Goal: Find contact information: Find contact information

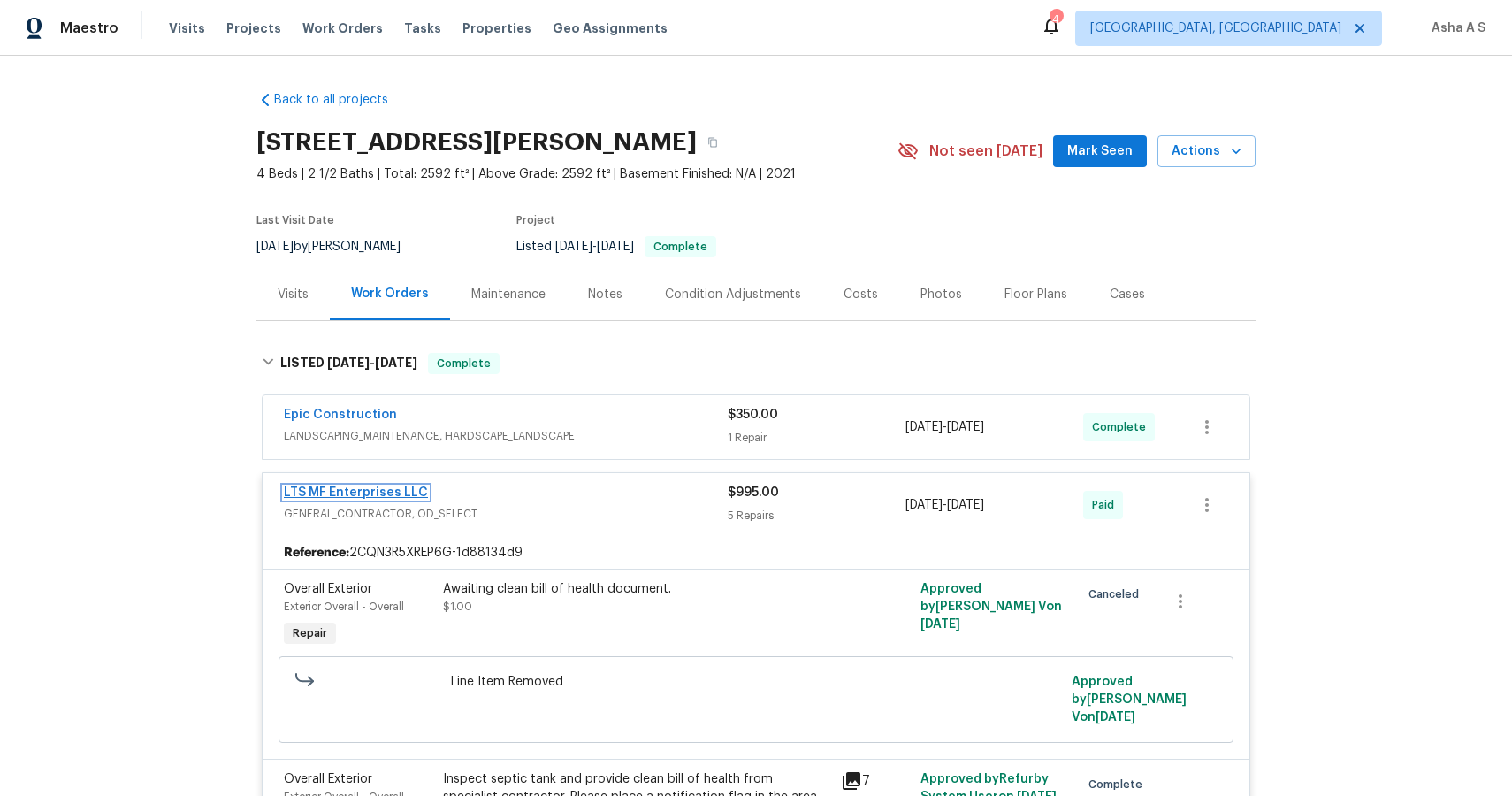
click at [340, 497] on link "LTS MF Enterprises LLC" at bounding box center [355, 492] width 144 height 13
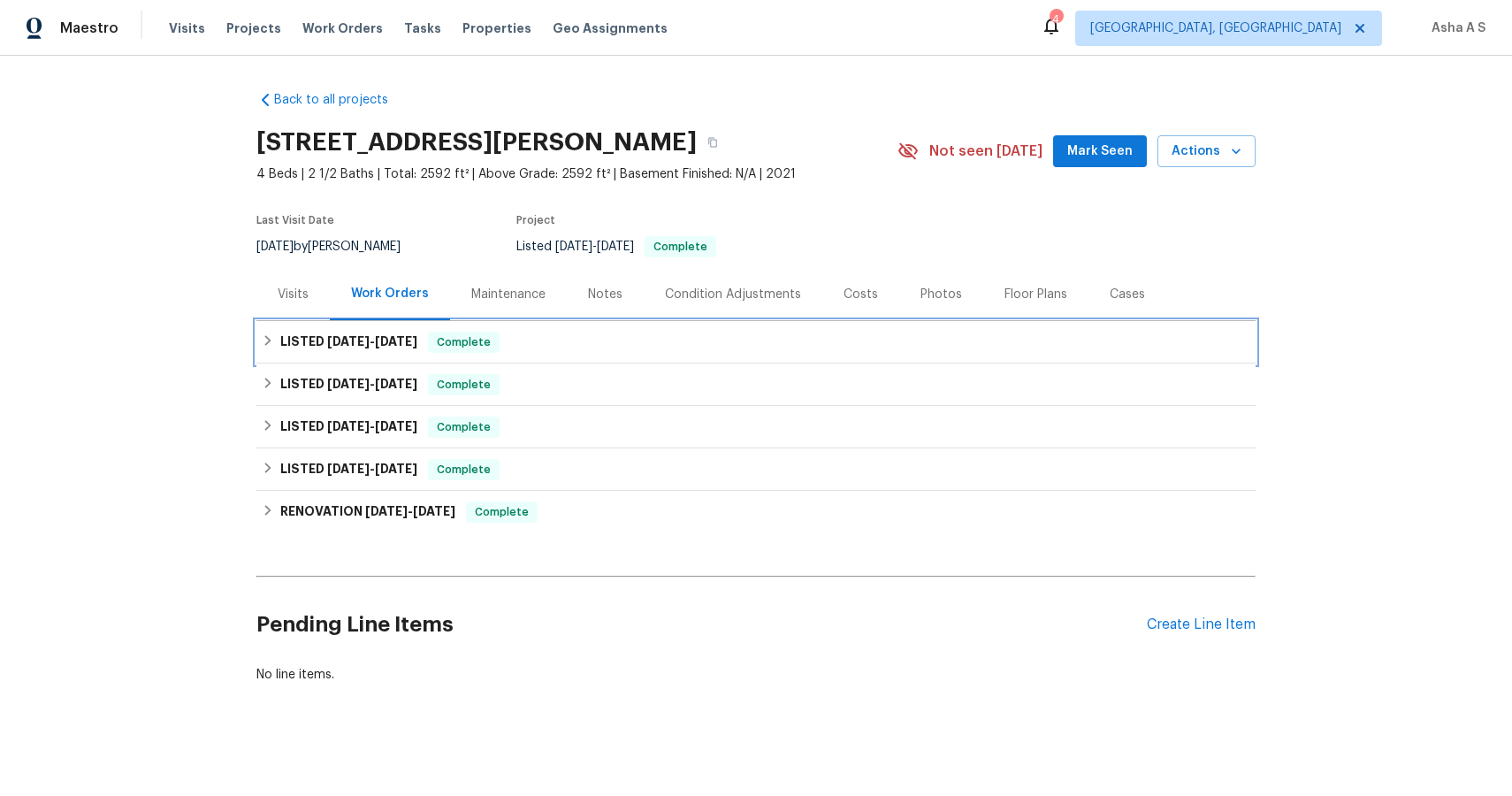
click at [378, 331] on h6 "LISTED [DATE] - [DATE]" at bounding box center [349, 341] width 137 height 21
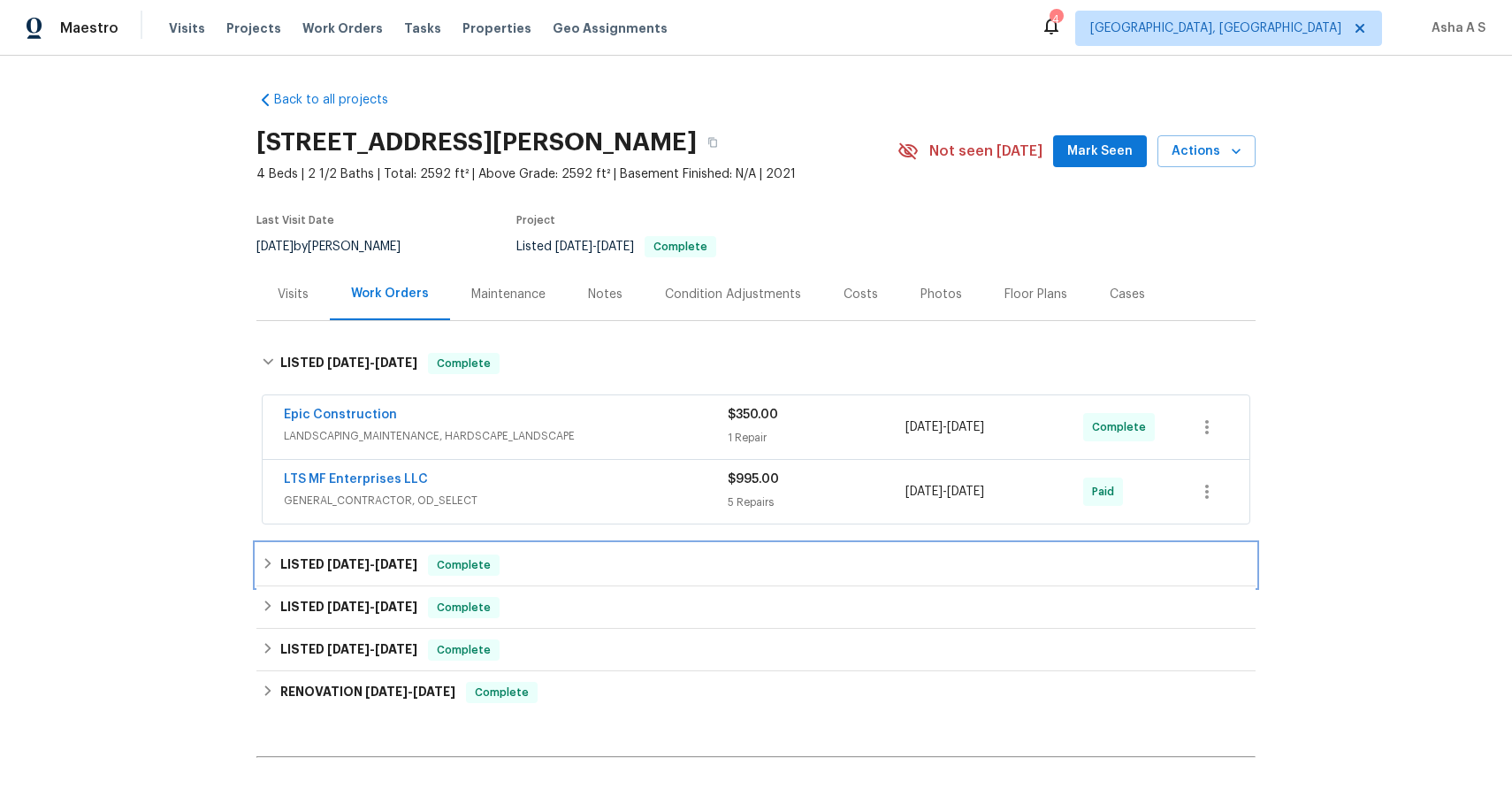
click at [394, 562] on span "[DATE]" at bounding box center [396, 565] width 42 height 13
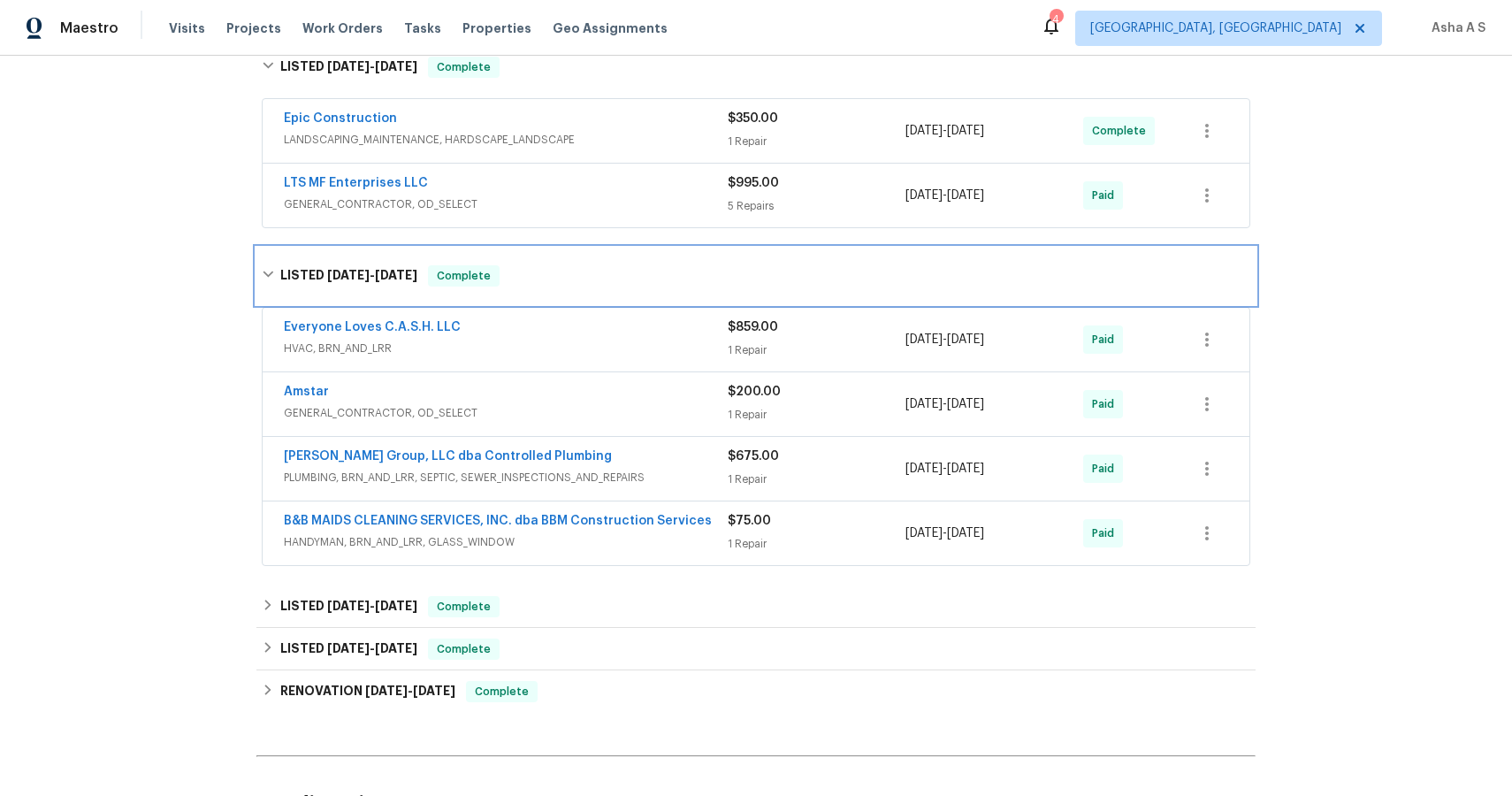
scroll to position [300, 0]
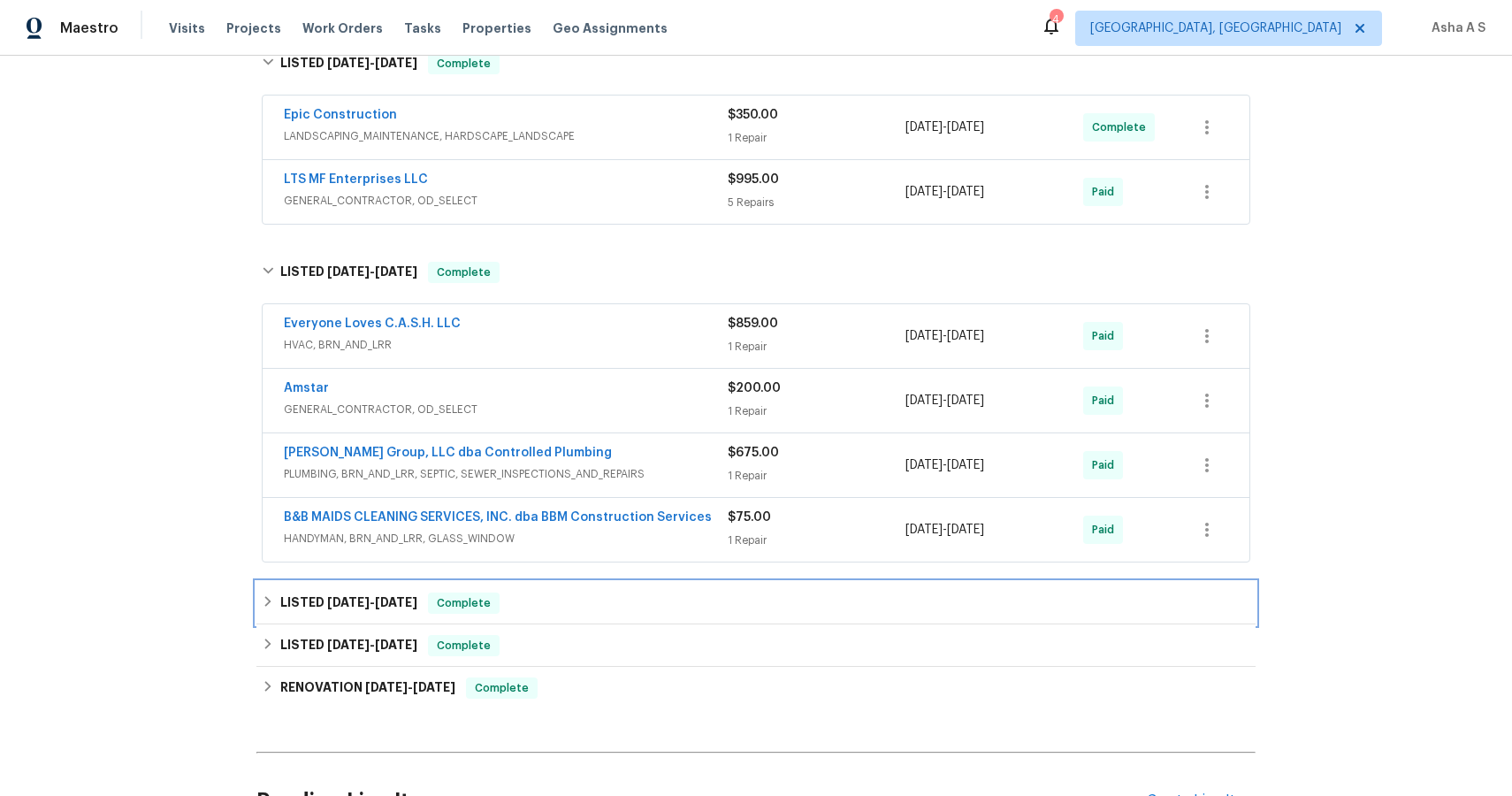
click at [426, 614] on div "LISTED [DATE] - [DATE] Complete" at bounding box center [756, 603] width 999 height 42
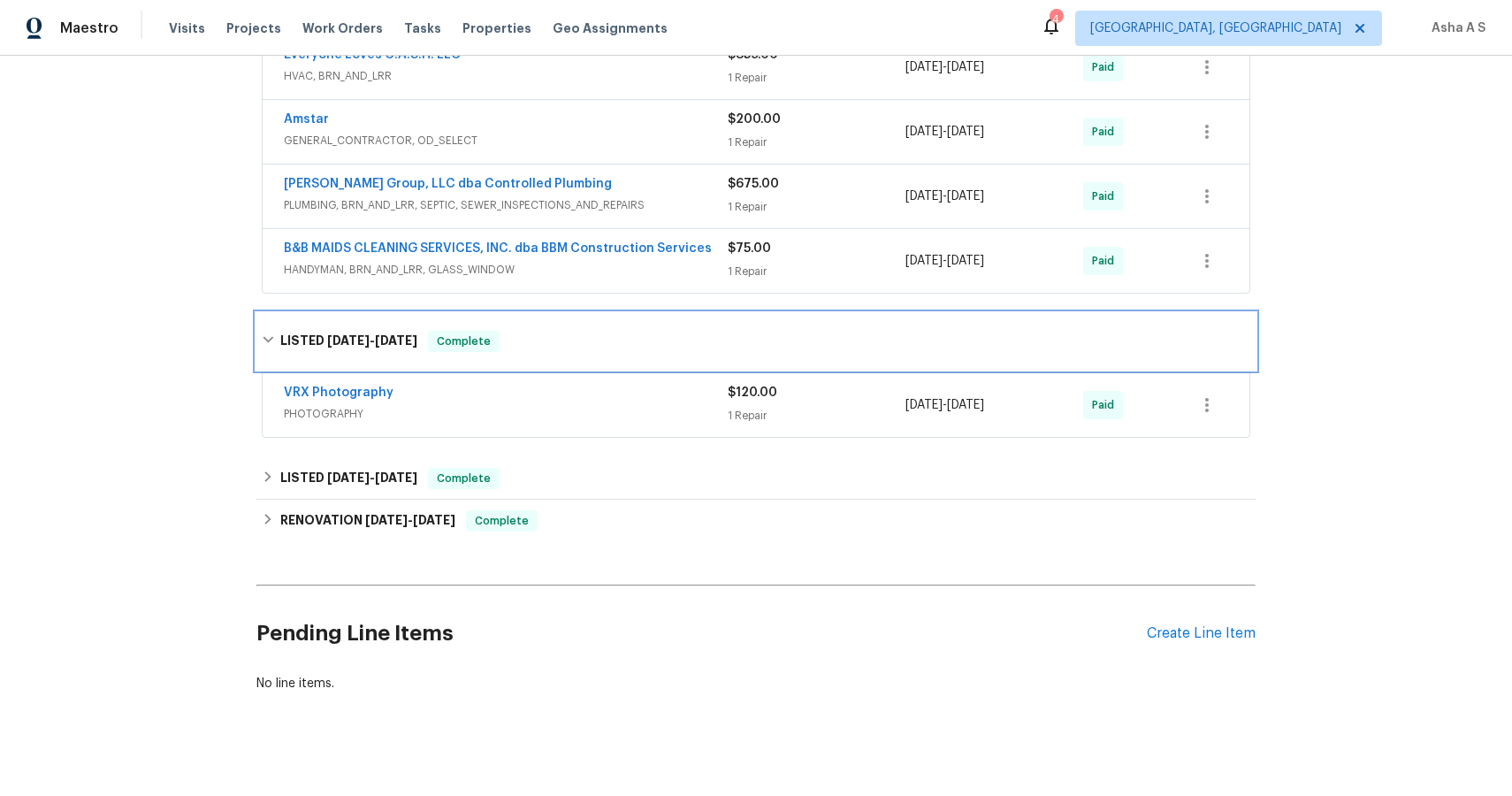
scroll to position [586, 0]
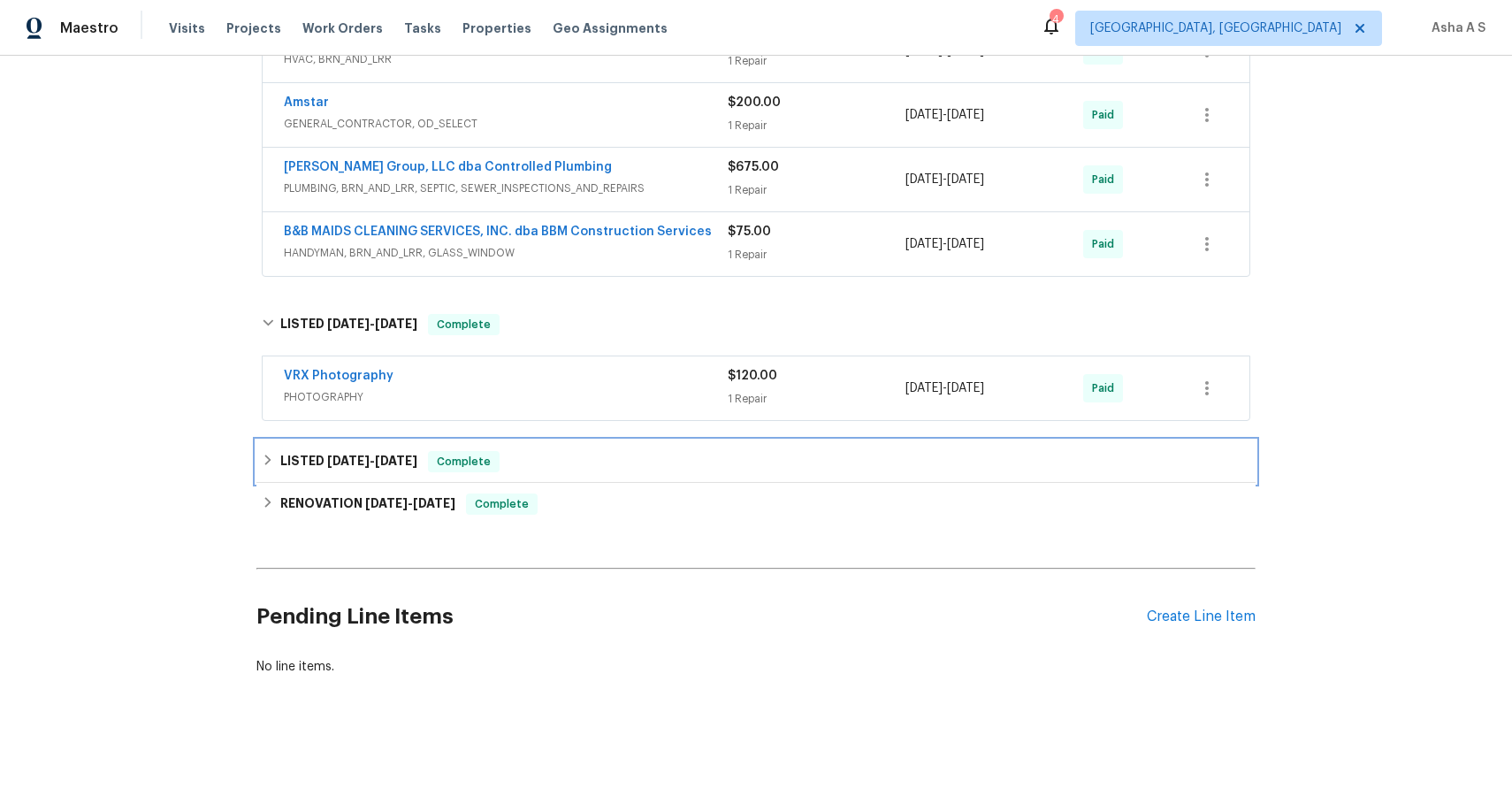
click at [405, 457] on span "[DATE]" at bounding box center [396, 461] width 42 height 13
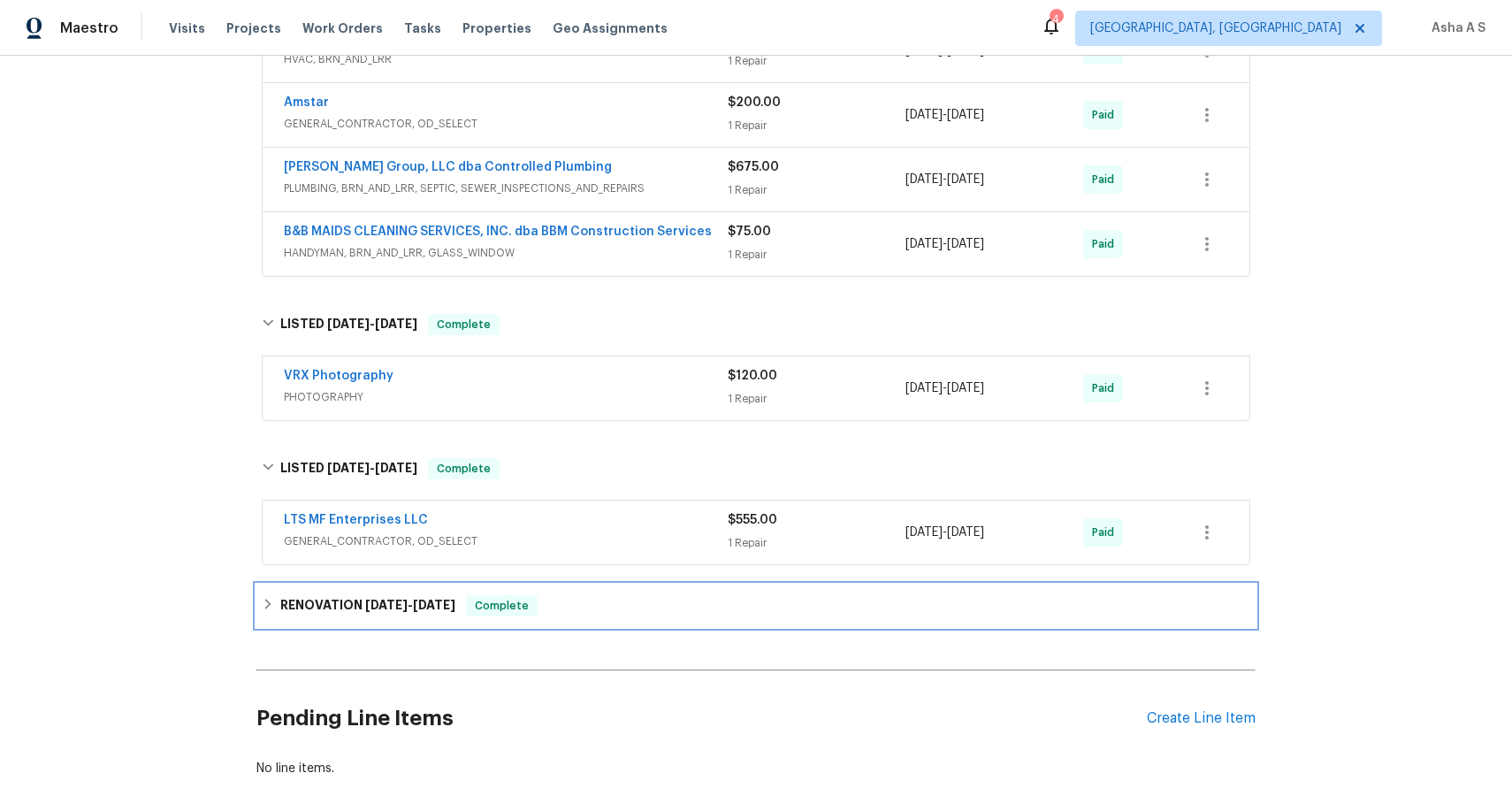
click at [406, 614] on h6 "RENOVATION [DATE] - [DATE]" at bounding box center [367, 605] width 175 height 21
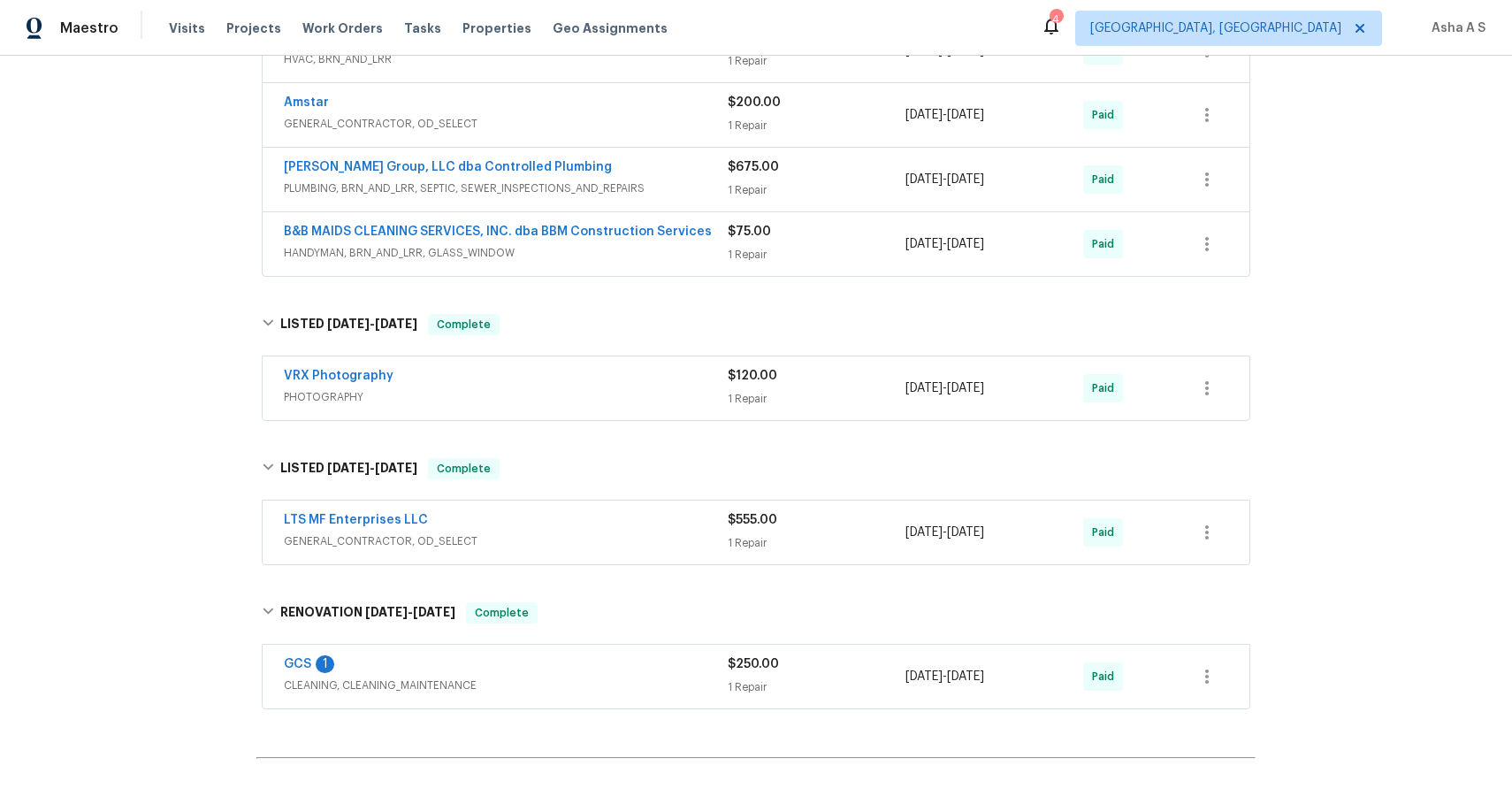
click at [374, 530] on div "LTS MF Enterprises LLC" at bounding box center [505, 521] width 444 height 21
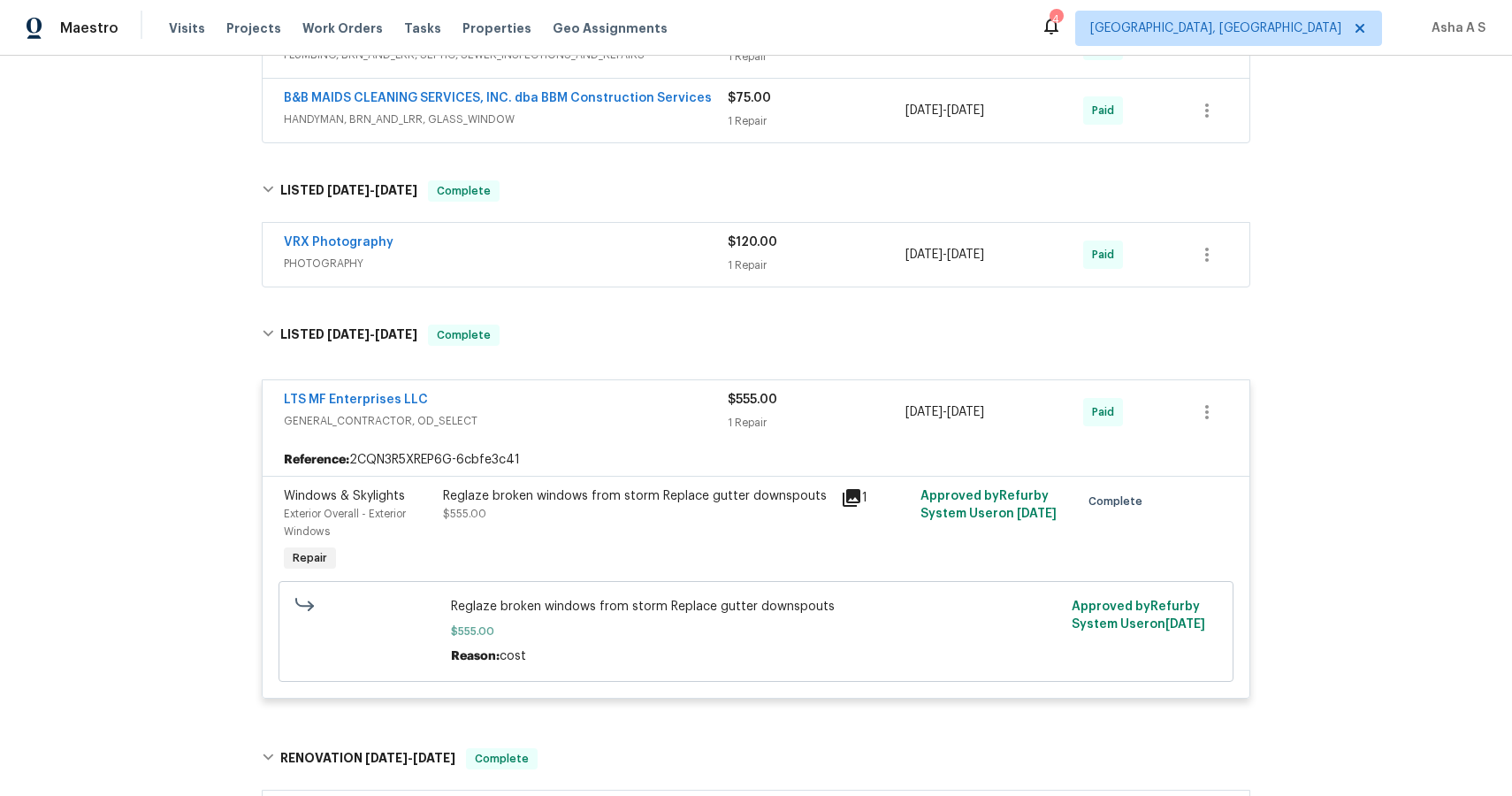
scroll to position [0, 0]
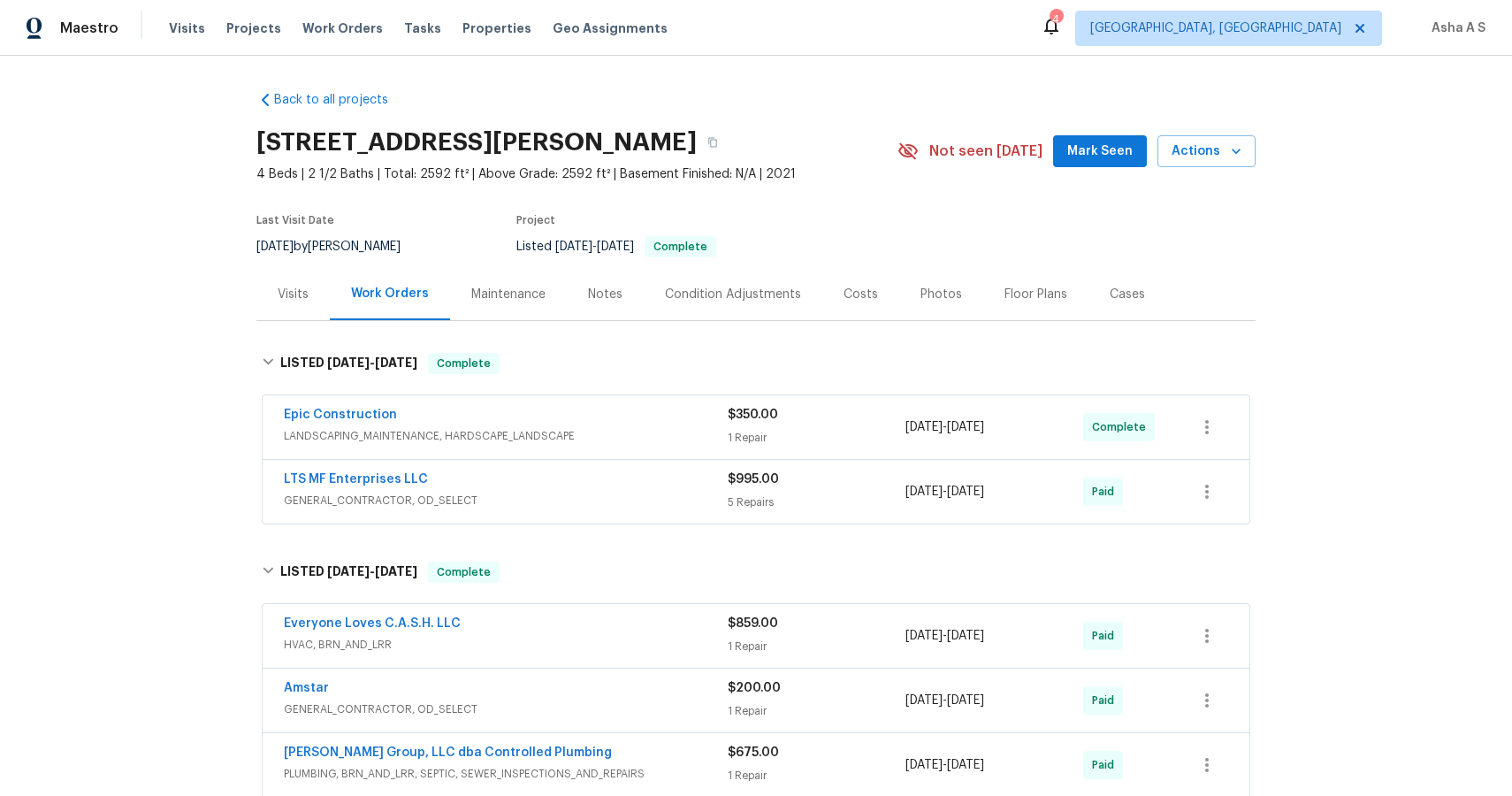
click at [478, 407] on div "Epic Construction" at bounding box center [505, 415] width 444 height 21
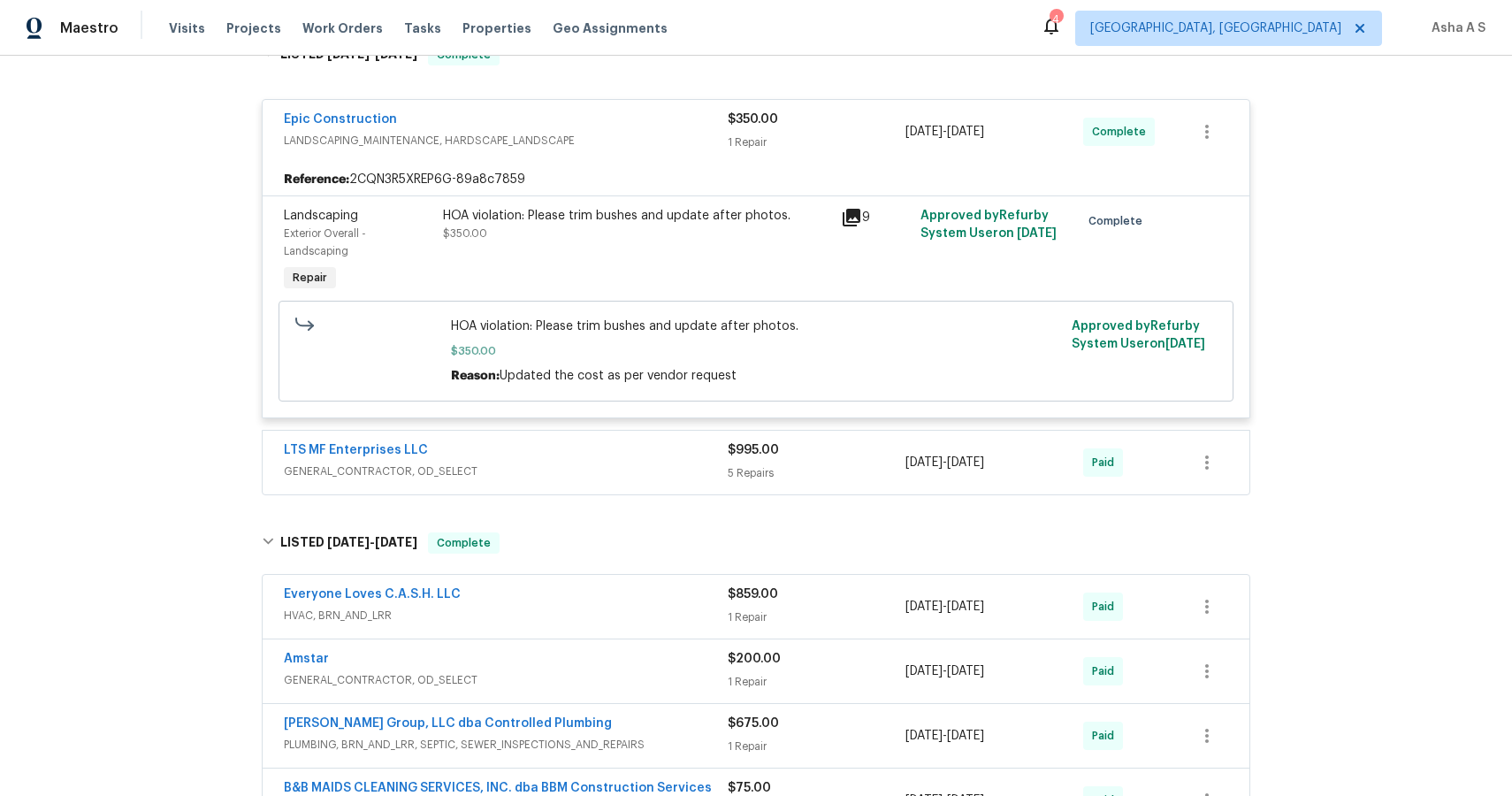
scroll to position [332, 0]
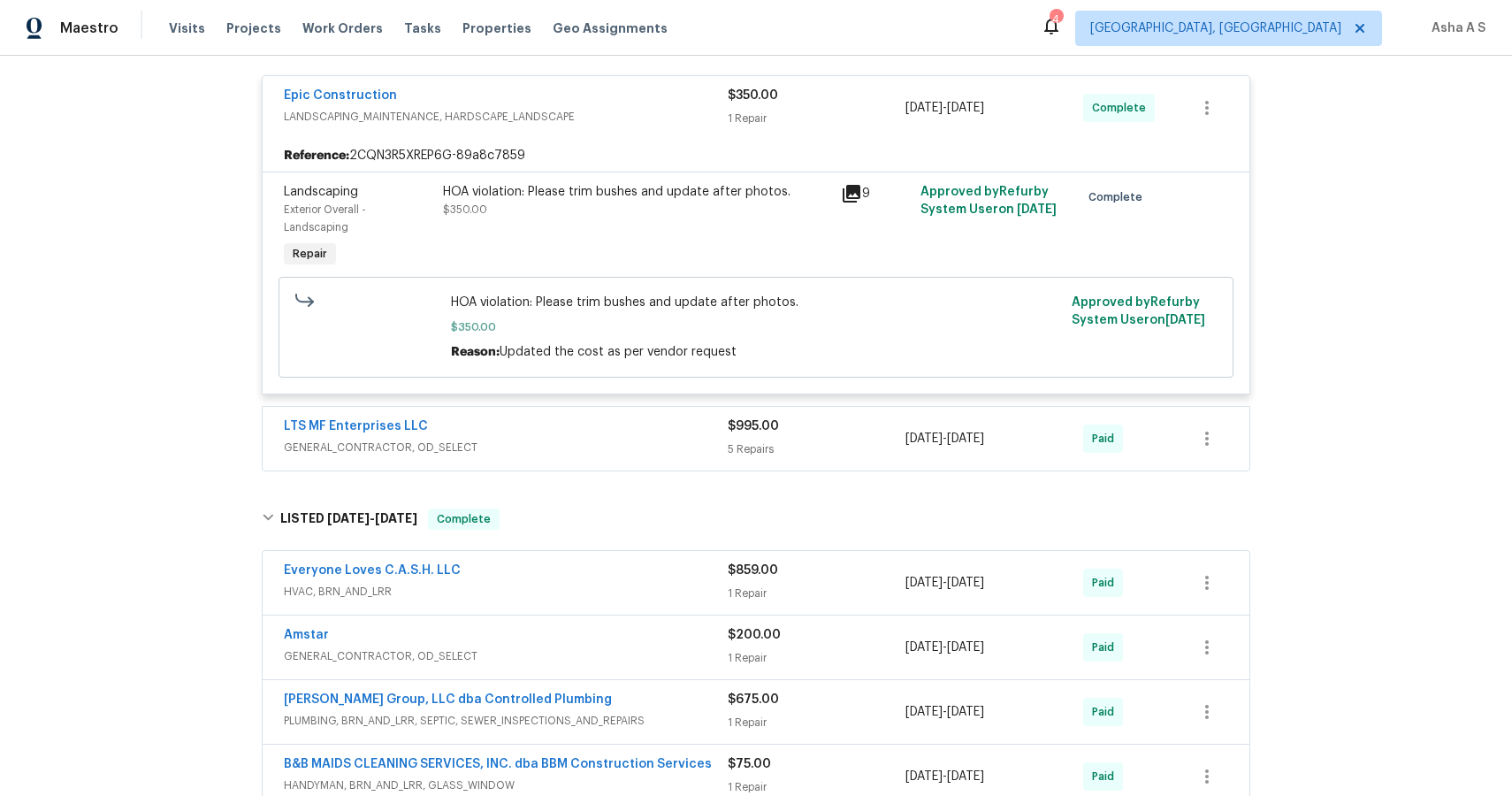
click at [534, 446] on span "GENERAL_CONTRACTOR, OD_SELECT" at bounding box center [505, 446] width 444 height 17
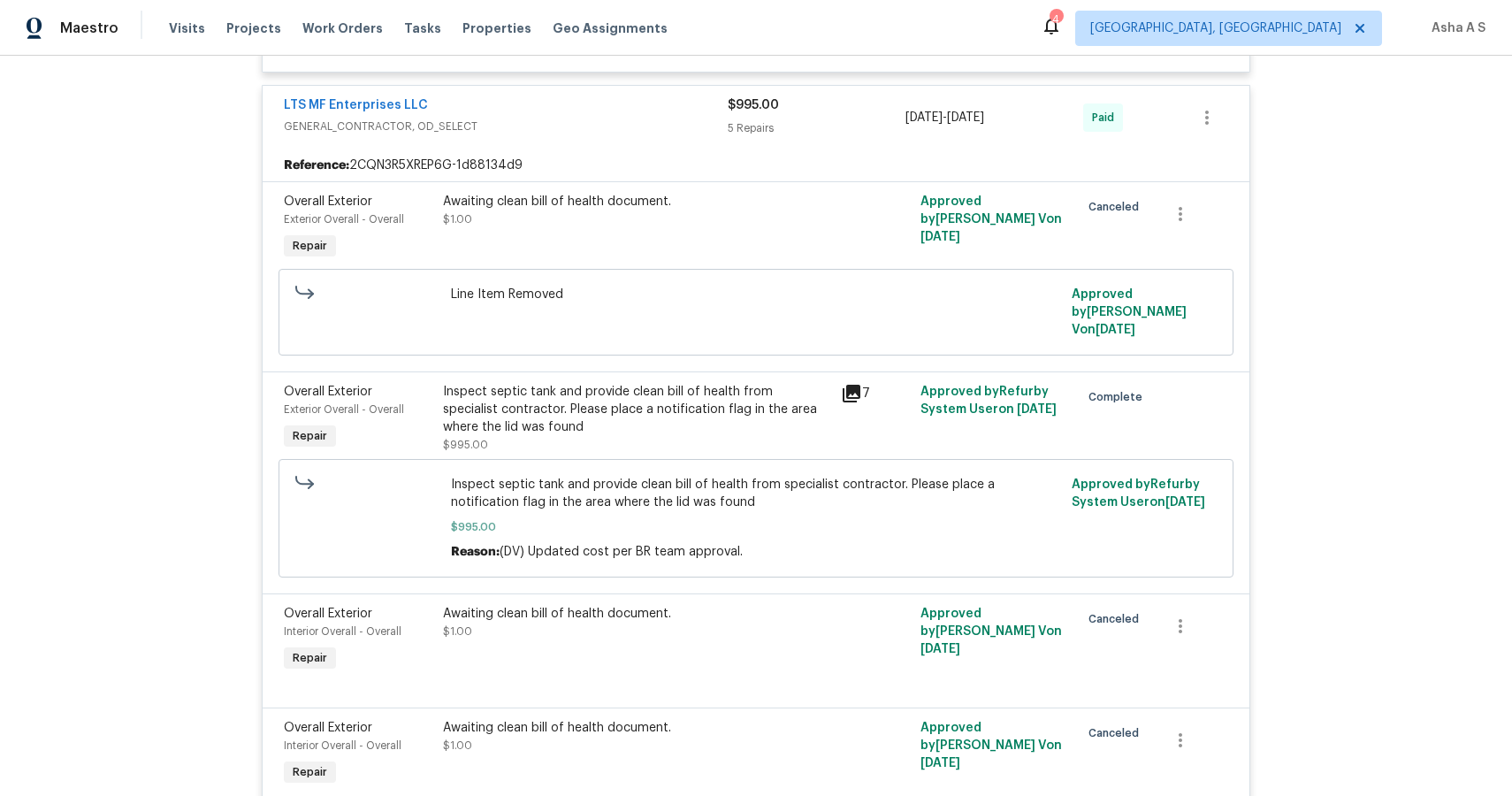
scroll to position [655, 0]
click at [536, 406] on div "Inspect septic tank and provide clean bill of health from specialist contractor…" at bounding box center [636, 408] width 387 height 53
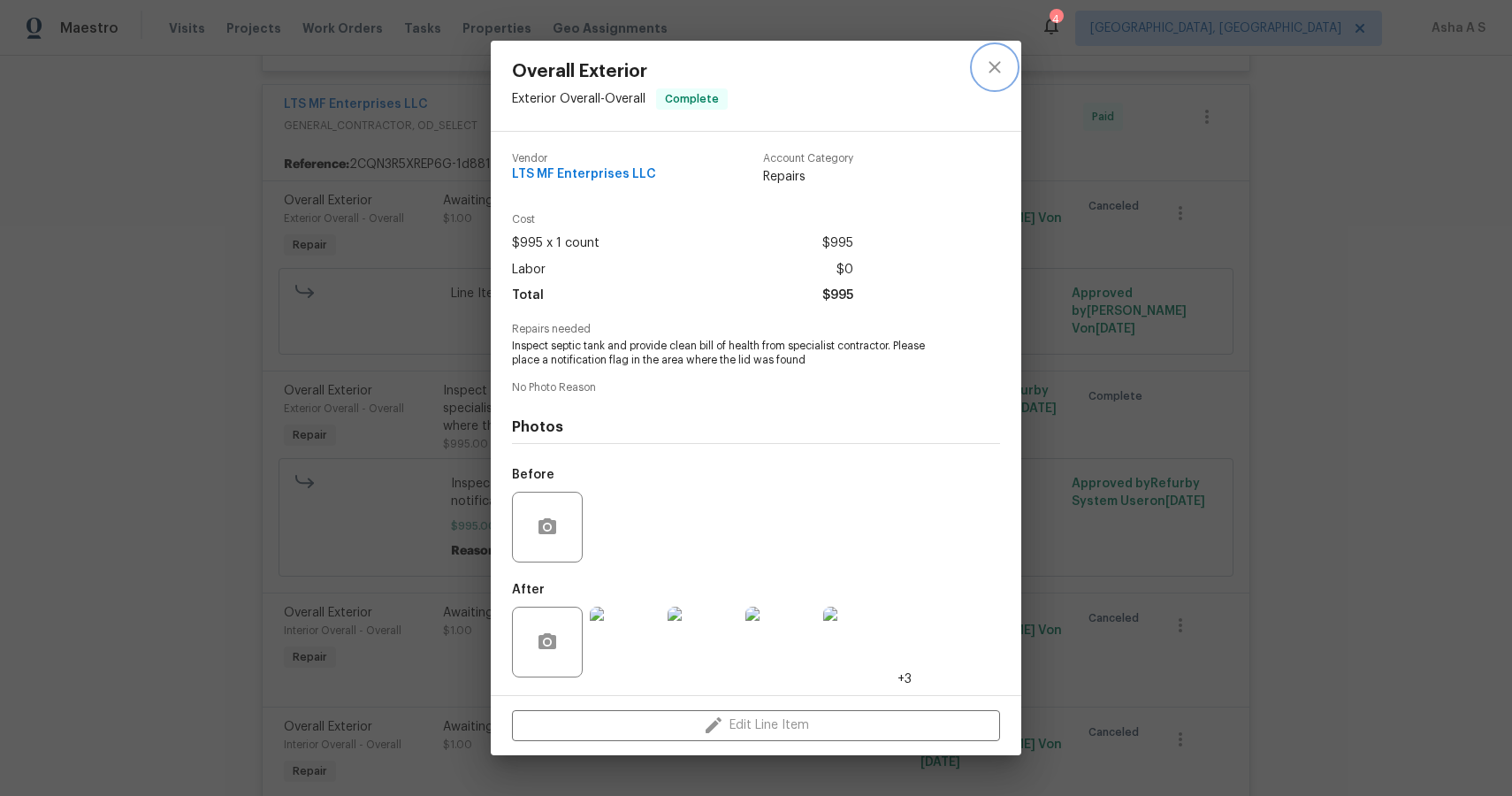
click at [998, 70] on icon "close" at bounding box center [994, 68] width 12 height 12
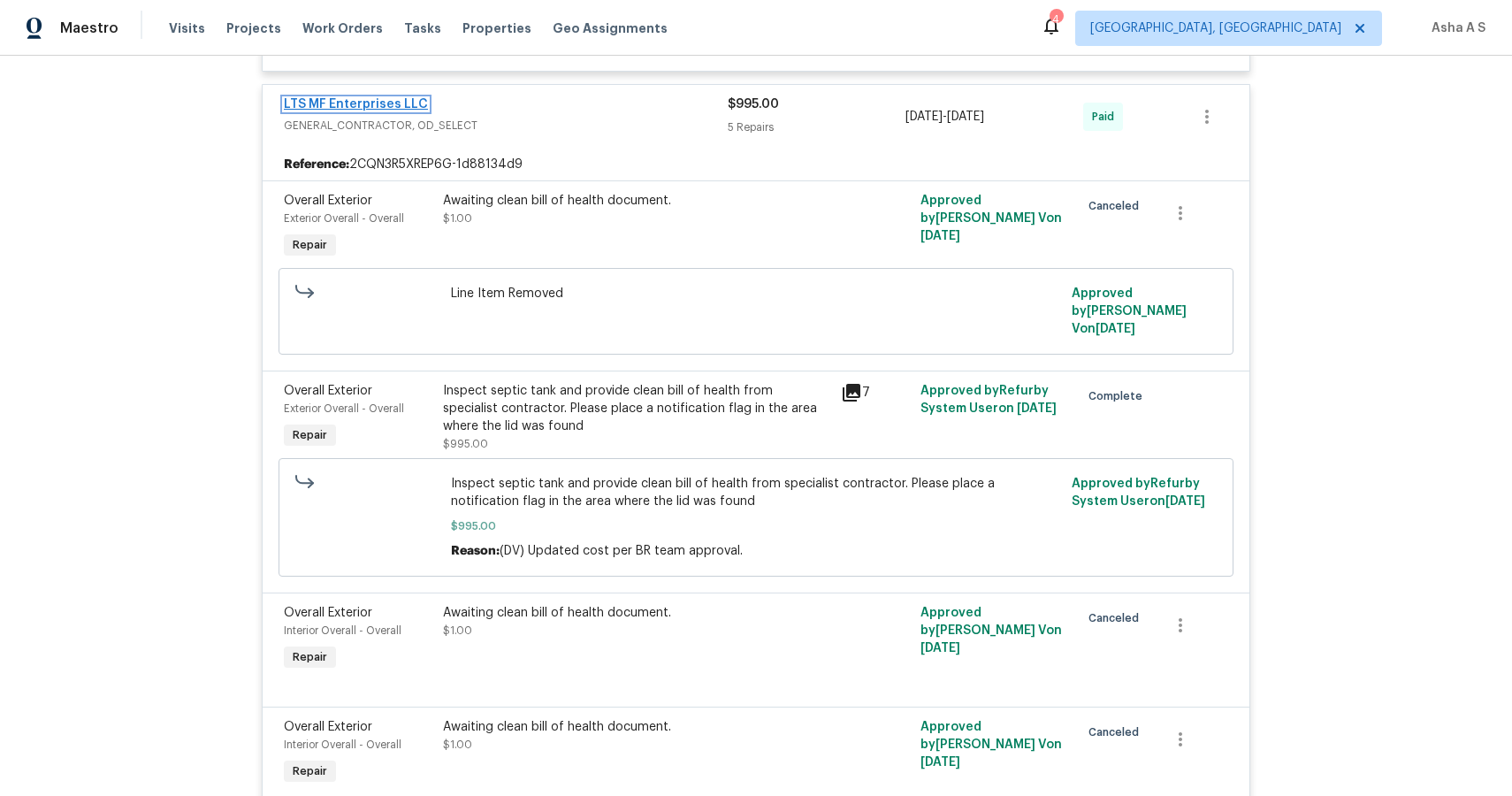
click at [334, 104] on link "LTS MF Enterprises LLC" at bounding box center [355, 104] width 144 height 13
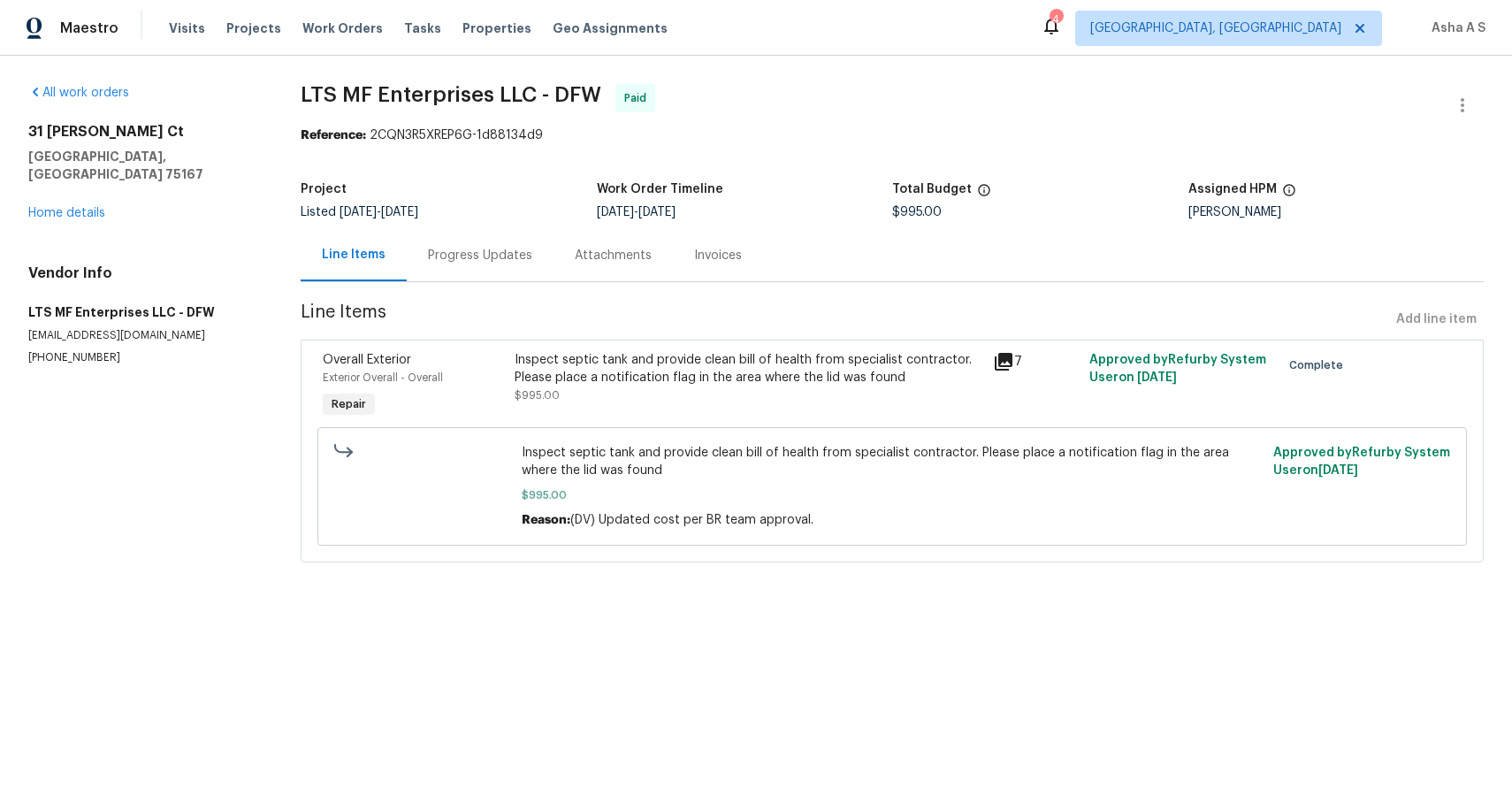
click at [61, 328] on p "[EMAIL_ADDRESS][DOMAIN_NAME]" at bounding box center [143, 335] width 230 height 15
copy p "[EMAIL_ADDRESS][DOMAIN_NAME]"
click at [73, 350] on p "[PHONE_NUMBER]" at bounding box center [143, 358] width 230 height 15
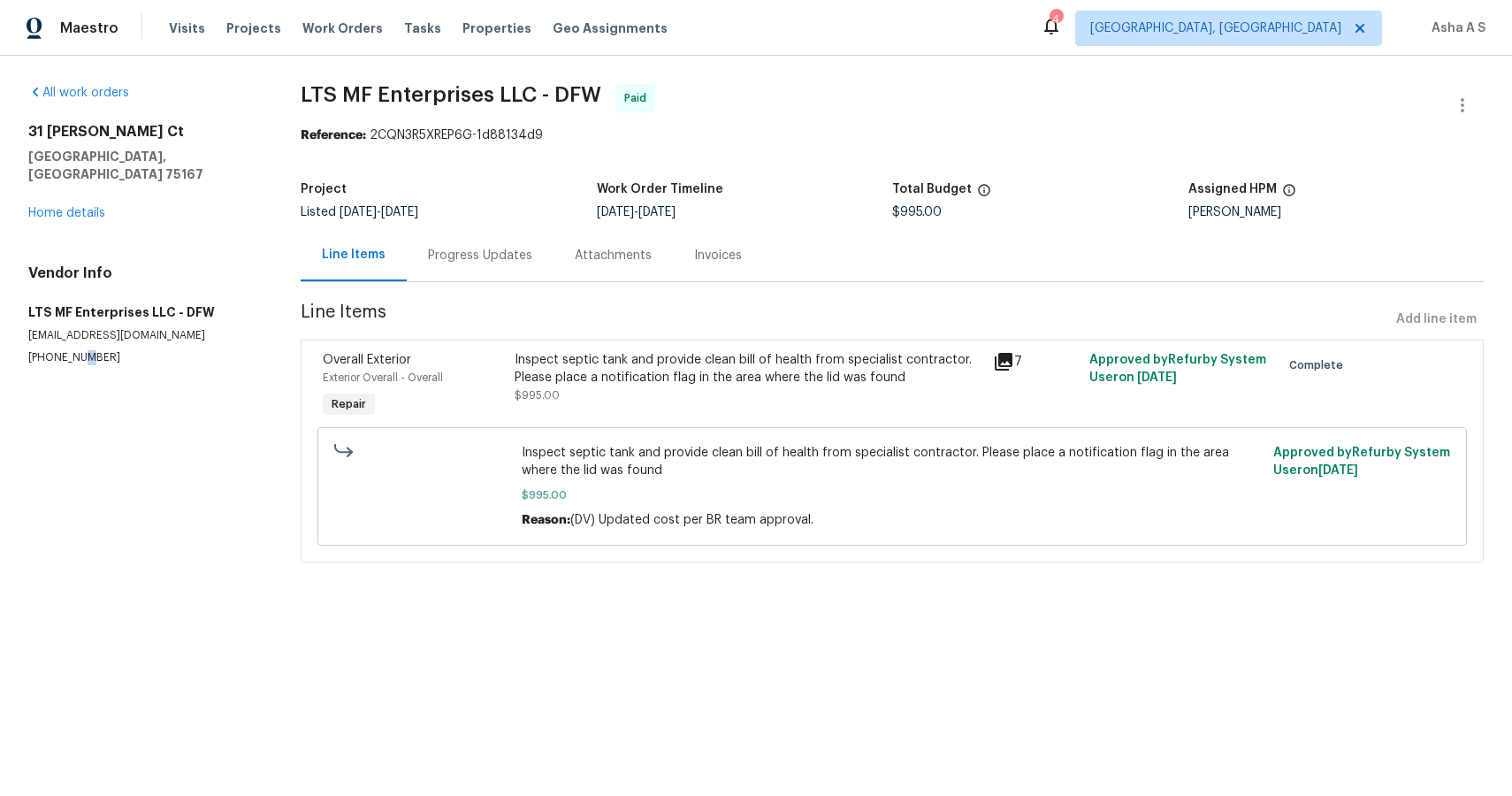
click at [73, 350] on p "[PHONE_NUMBER]" at bounding box center [143, 358] width 230 height 15
copy p "[PHONE_NUMBER]"
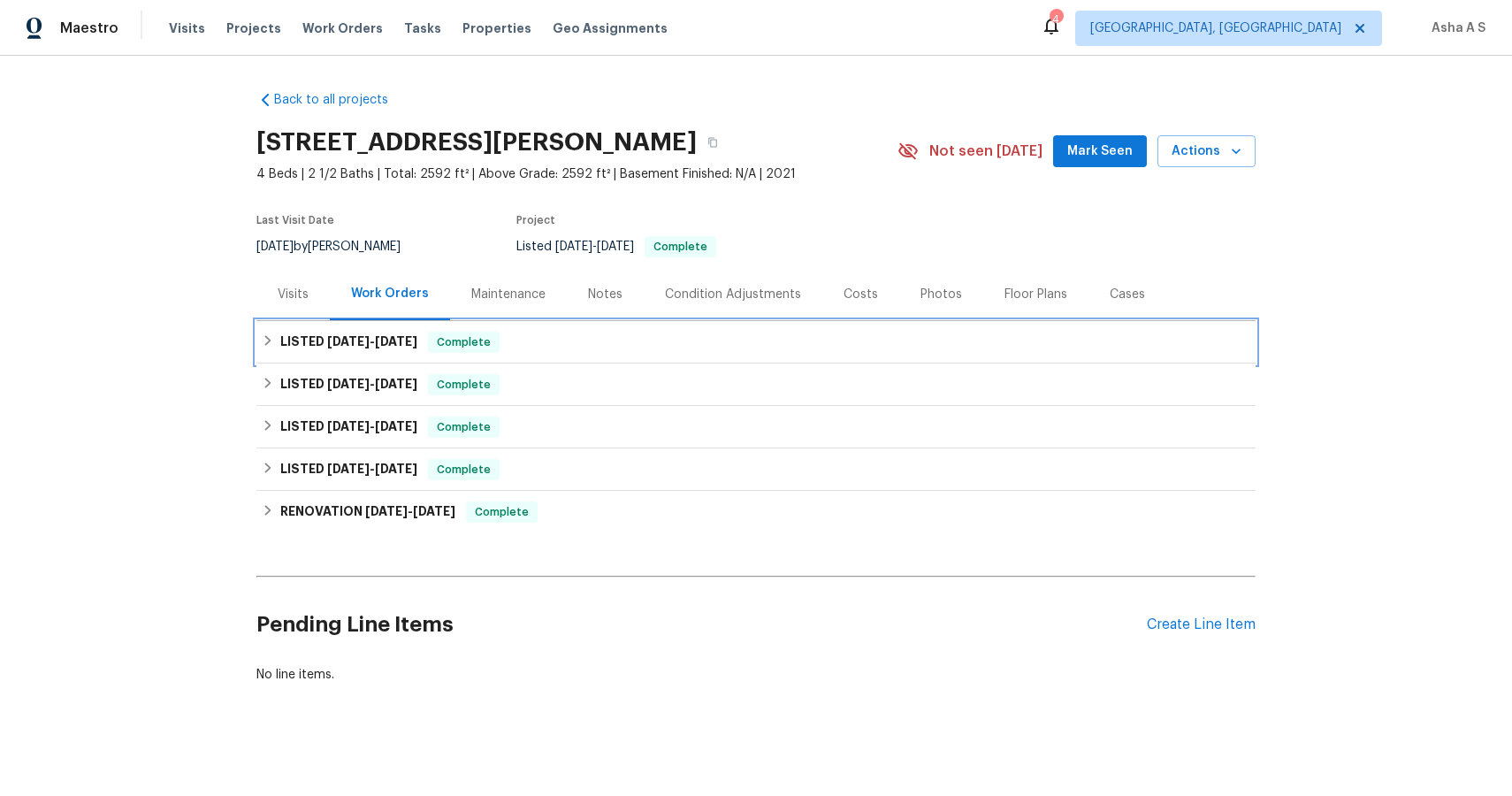
click at [383, 335] on span "[DATE]" at bounding box center [396, 341] width 42 height 13
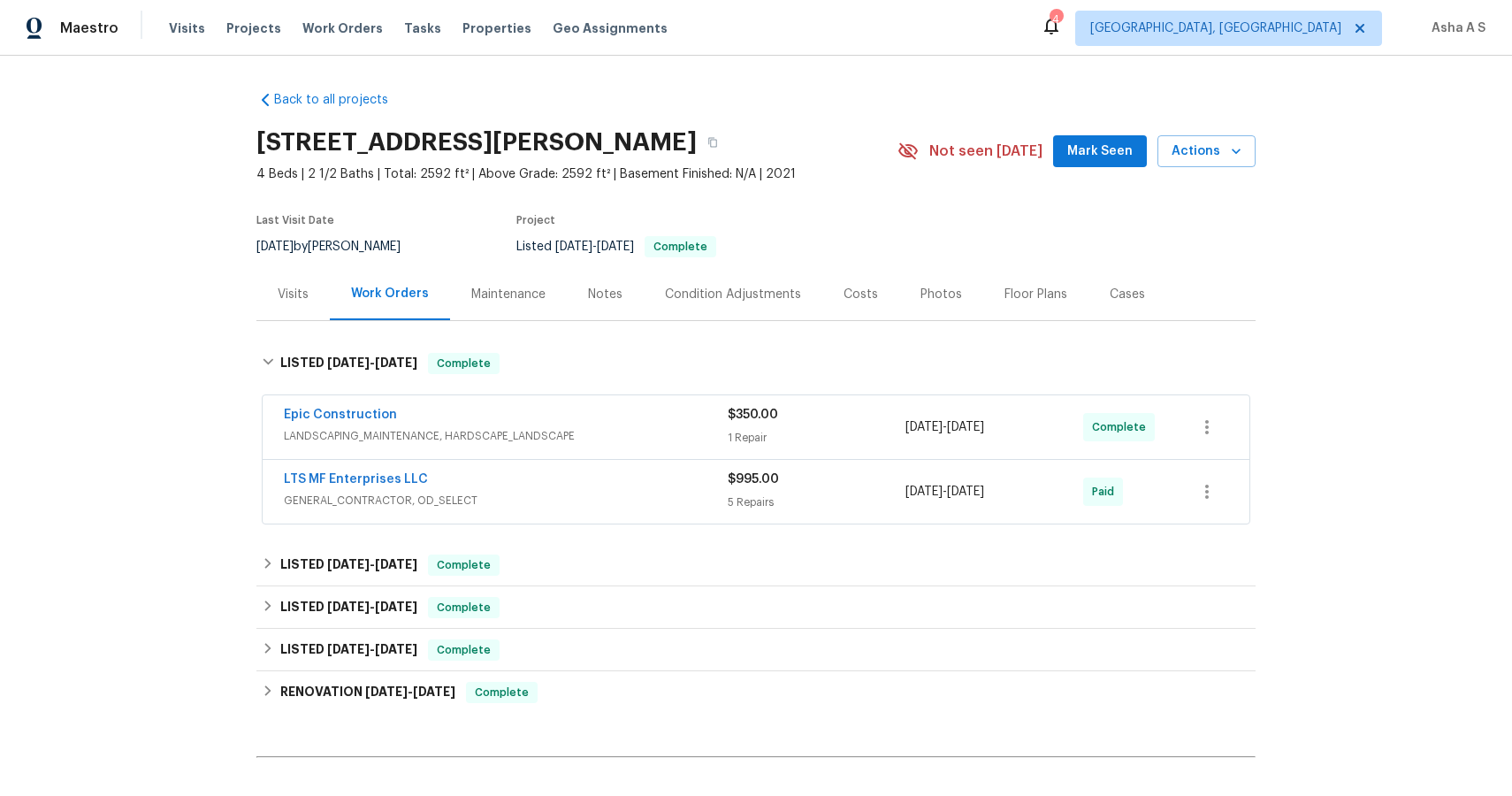
click at [394, 489] on div "LTS MF Enterprises LLC" at bounding box center [505, 480] width 444 height 21
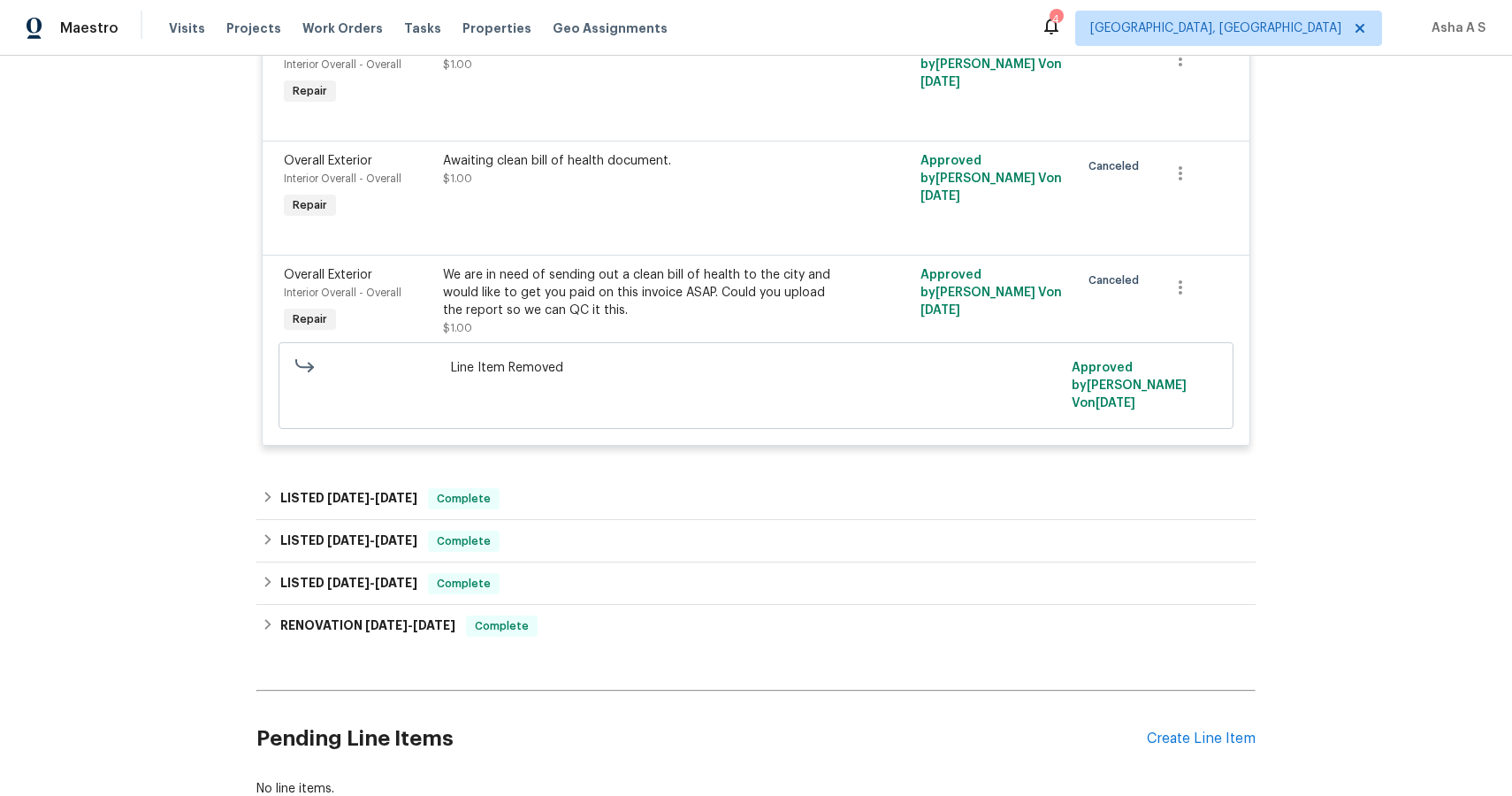
scroll to position [992, 0]
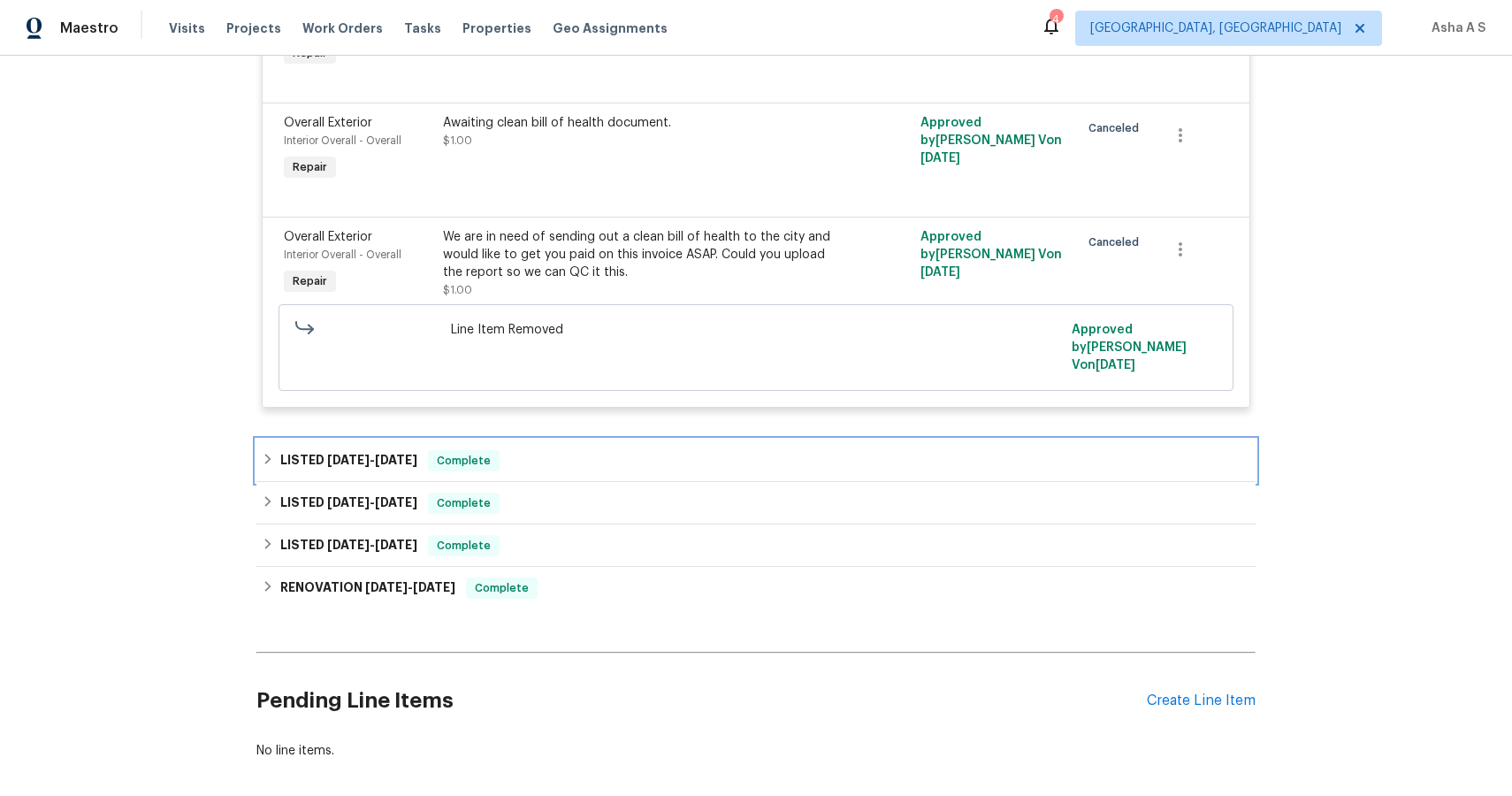
click at [351, 457] on span "[DATE]" at bounding box center [348, 460] width 42 height 13
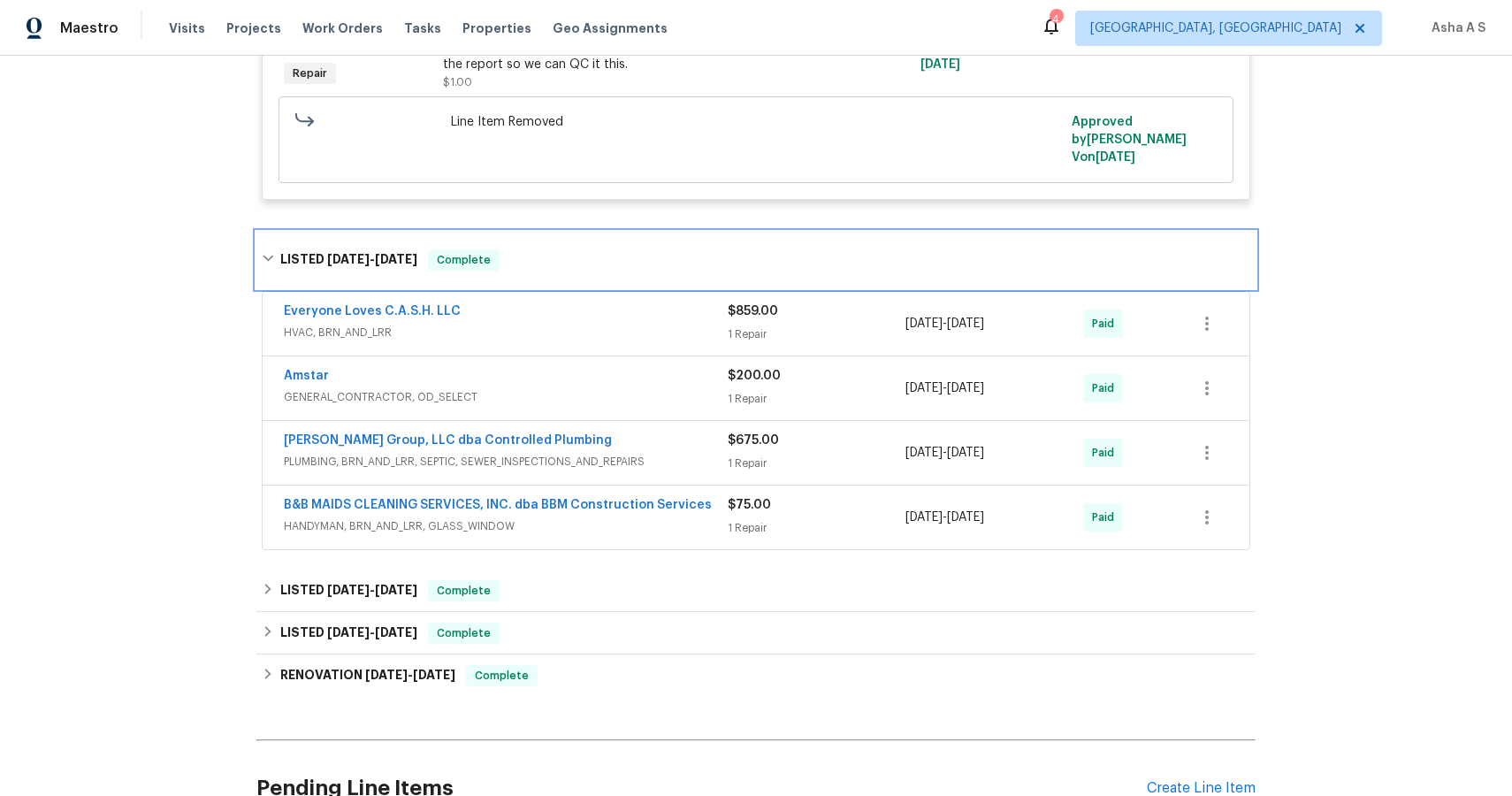
scroll to position [1214, 0]
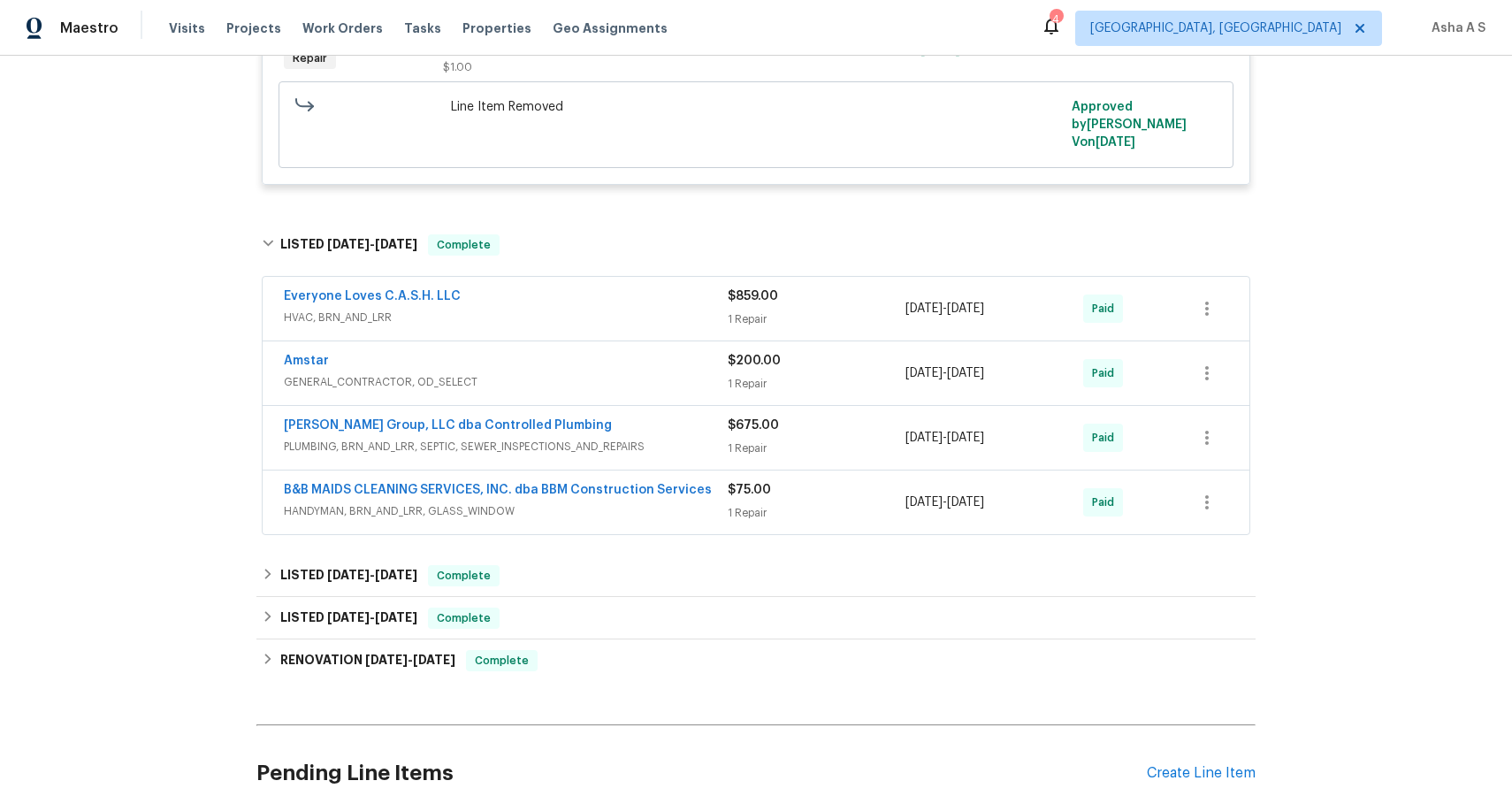
click at [449, 437] on div "[PERSON_NAME] Group, LLC dba Controlled Plumbing" at bounding box center [505, 426] width 444 height 21
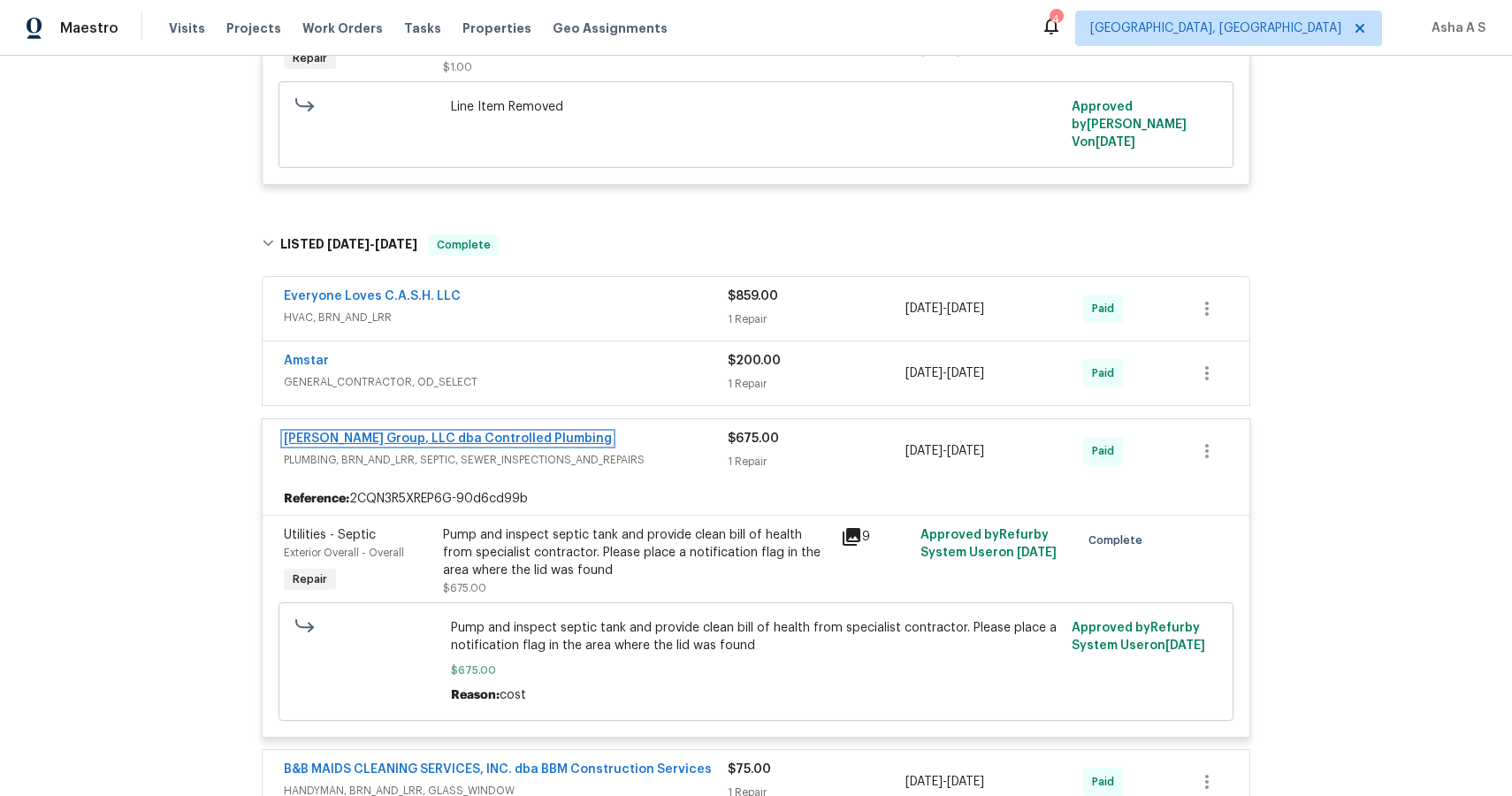
click at [438, 438] on link "[PERSON_NAME] Group, LLC dba Controlled Plumbing" at bounding box center [448, 438] width 328 height 13
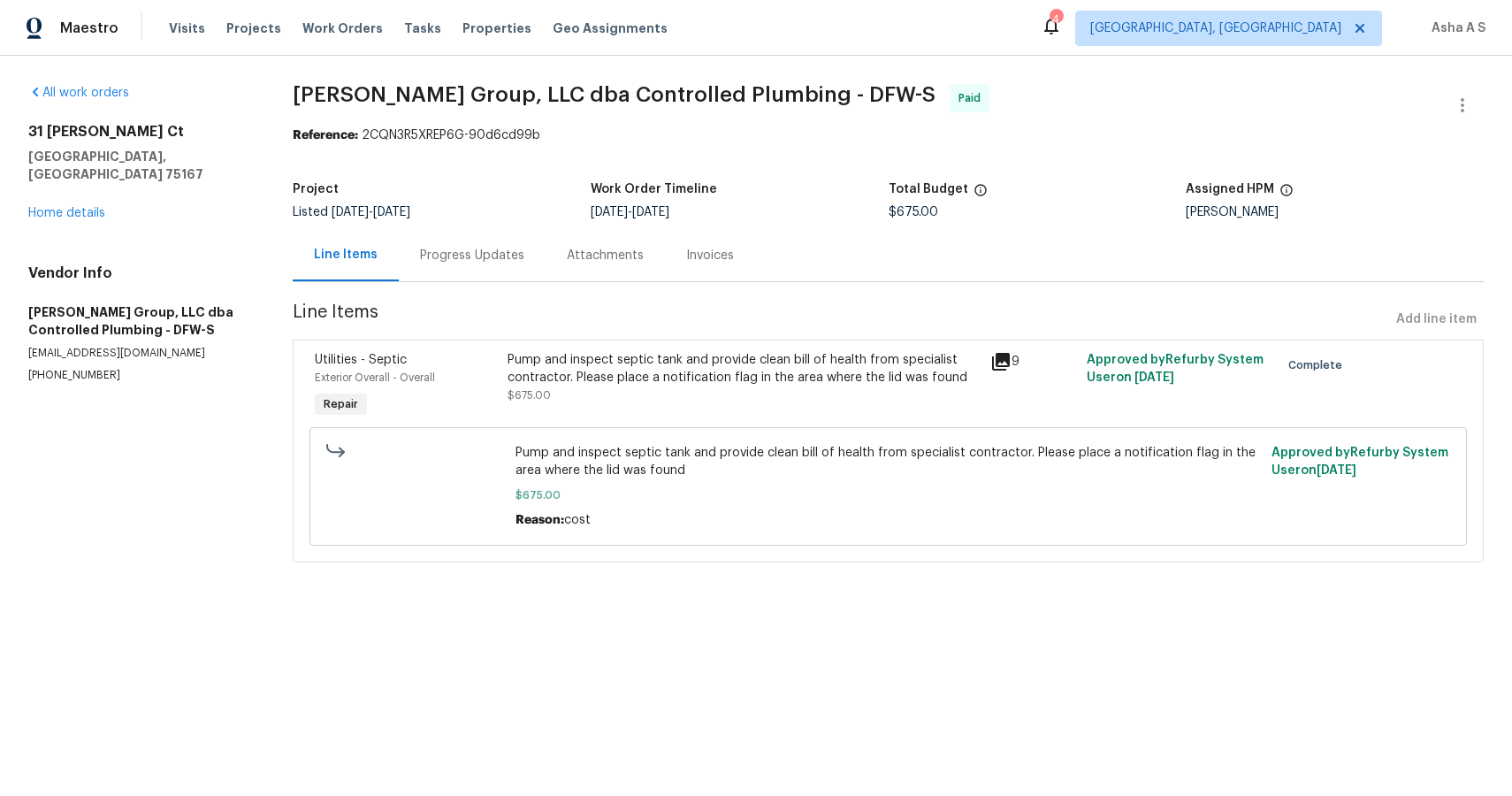
click at [83, 368] on p "[PHONE_NUMBER]" at bounding box center [139, 375] width 222 height 15
copy p "[PHONE_NUMBER]"
click at [169, 346] on p "[EMAIL_ADDRESS][DOMAIN_NAME]" at bounding box center [139, 353] width 222 height 15
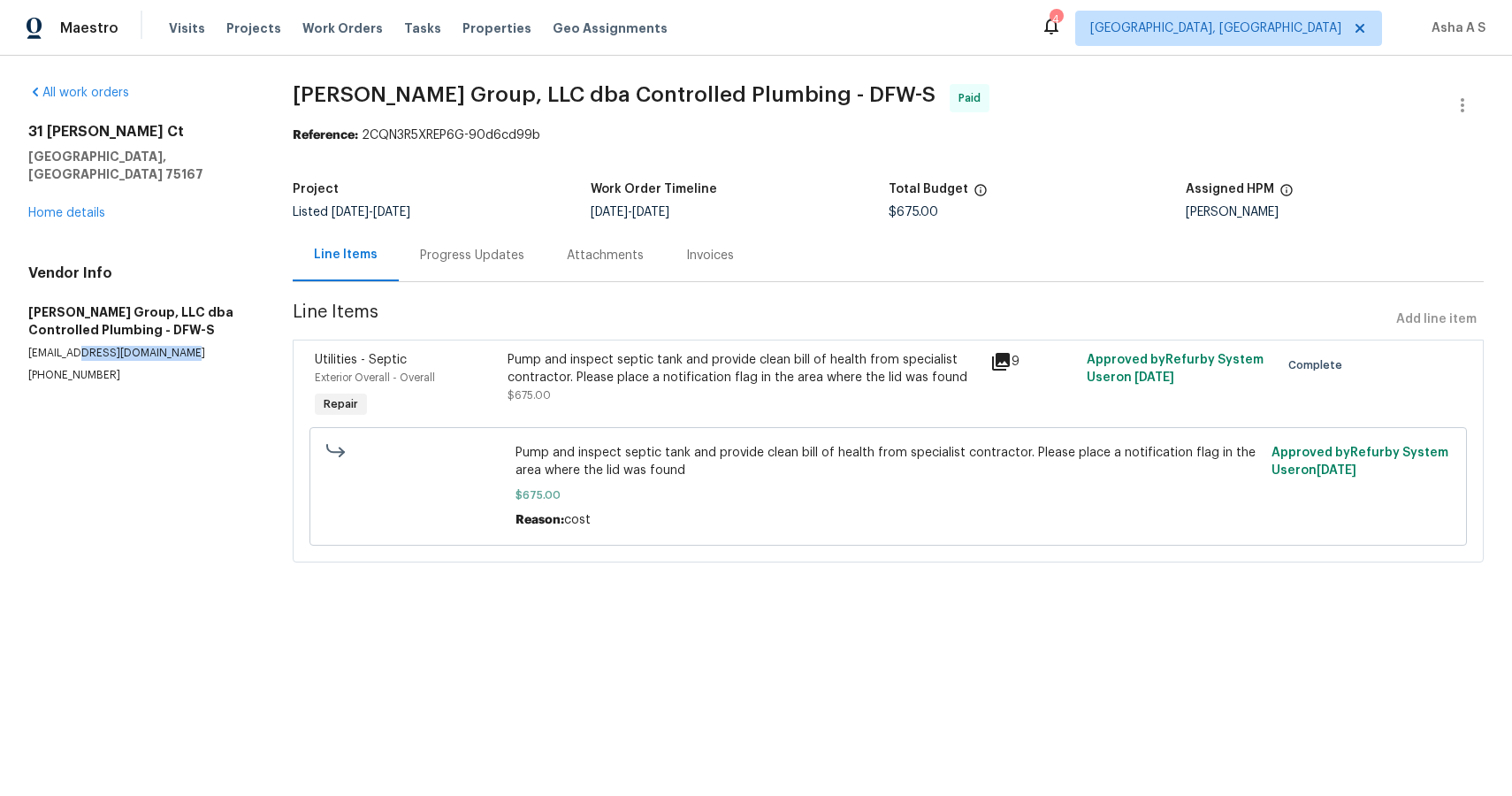
click at [169, 346] on p "[EMAIL_ADDRESS][DOMAIN_NAME]" at bounding box center [139, 353] width 222 height 15
copy p "[EMAIL_ADDRESS][DOMAIN_NAME]"
